Goal: Transaction & Acquisition: Purchase product/service

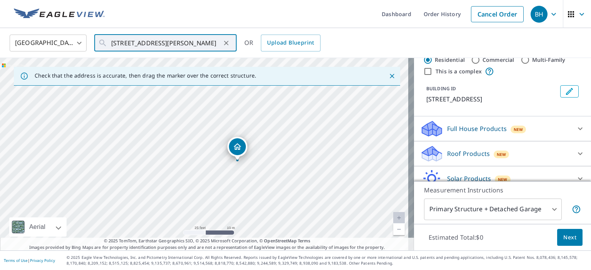
scroll to position [55, 0]
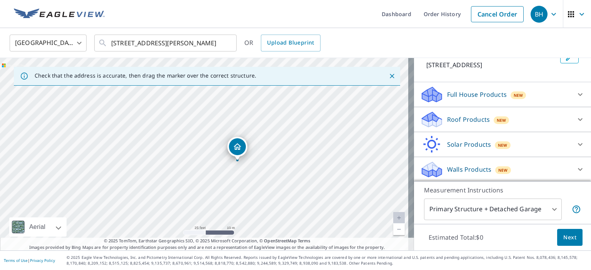
click at [458, 120] on p "Roof Products" at bounding box center [468, 119] width 43 height 9
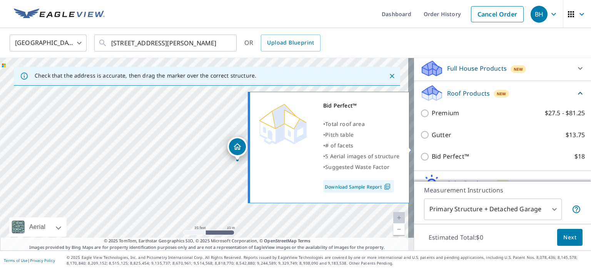
scroll to position [94, 0]
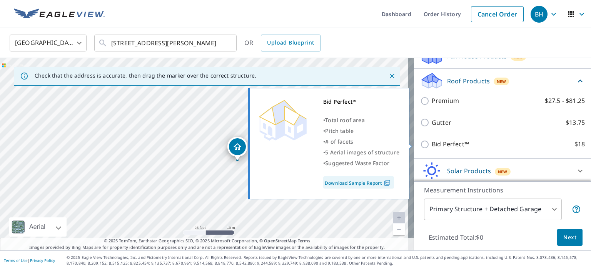
click at [420, 143] on input "Bid Perfect™ $18" at bounding box center [426, 144] width 12 height 9
checkbox input "true"
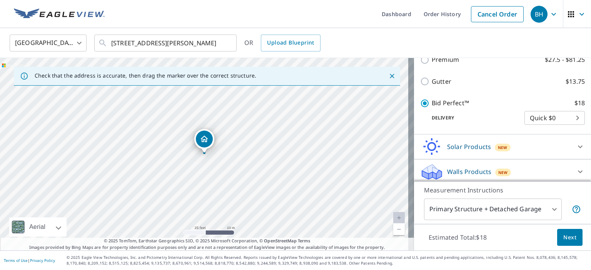
scroll to position [149, 0]
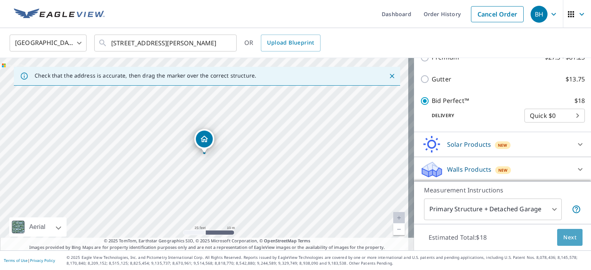
click at [563, 239] on span "Next" at bounding box center [569, 238] width 13 height 10
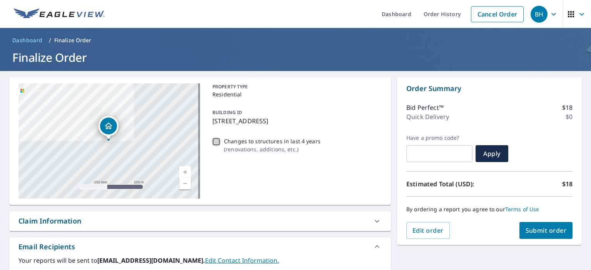
click at [212, 143] on input "Changes to structures in last 4 years ( renovations, additions, etc. )" at bounding box center [216, 141] width 9 height 9
checkbox input "true"
click at [531, 230] on span "Submit order" at bounding box center [545, 231] width 41 height 8
